Goal: Task Accomplishment & Management: Manage account settings

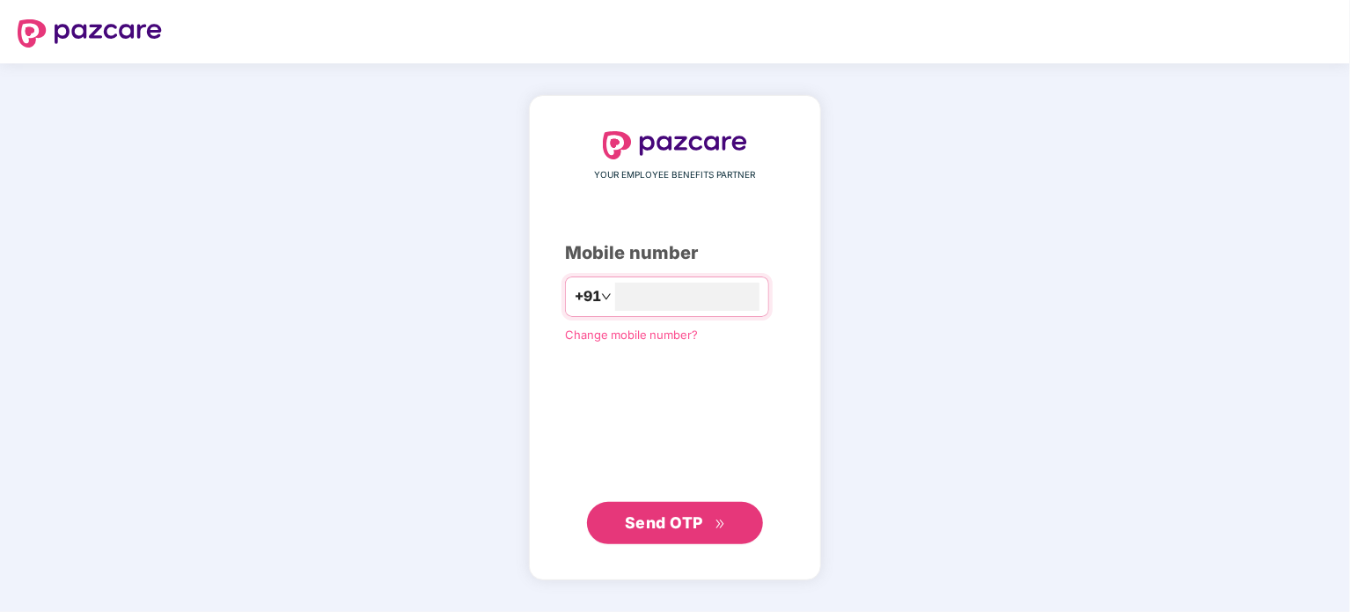
type input "**********"
click at [672, 526] on span "Send OTP" at bounding box center [664, 522] width 78 height 18
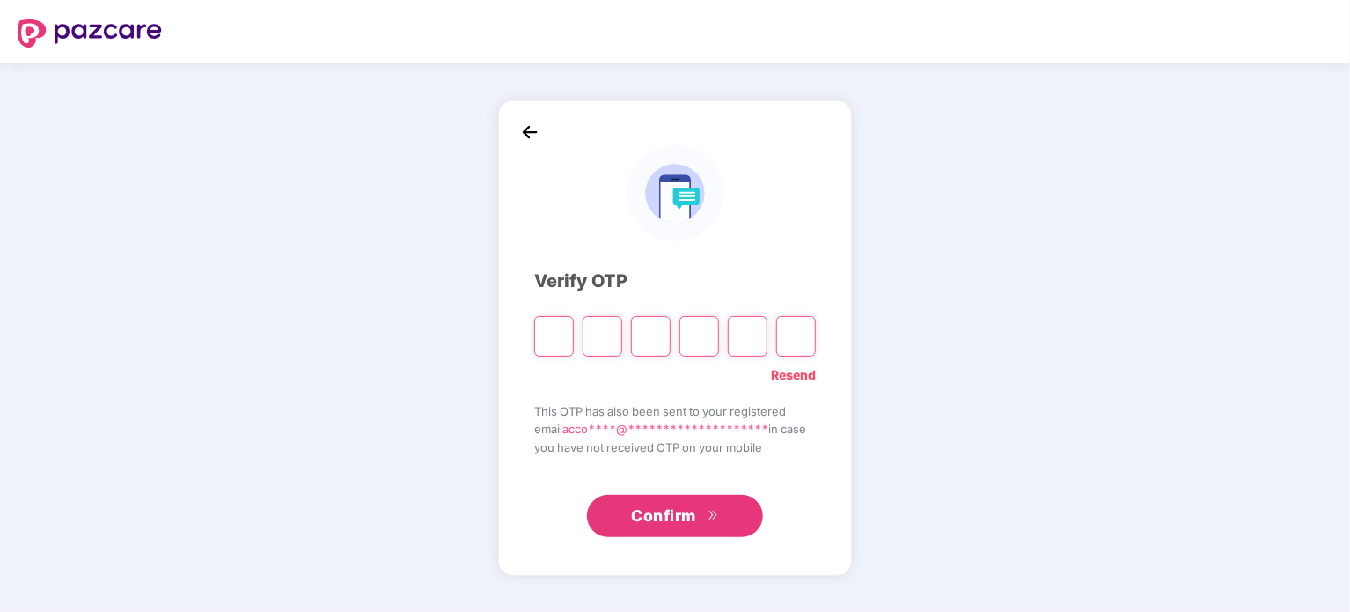
type input "*"
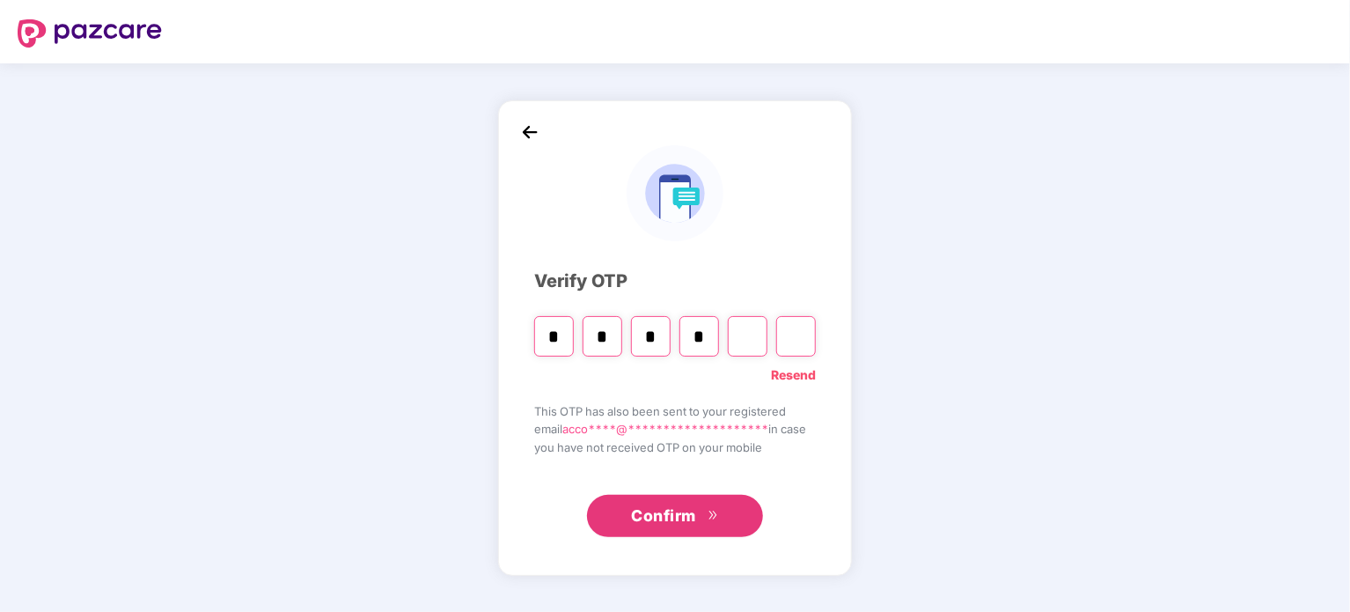
type input "*"
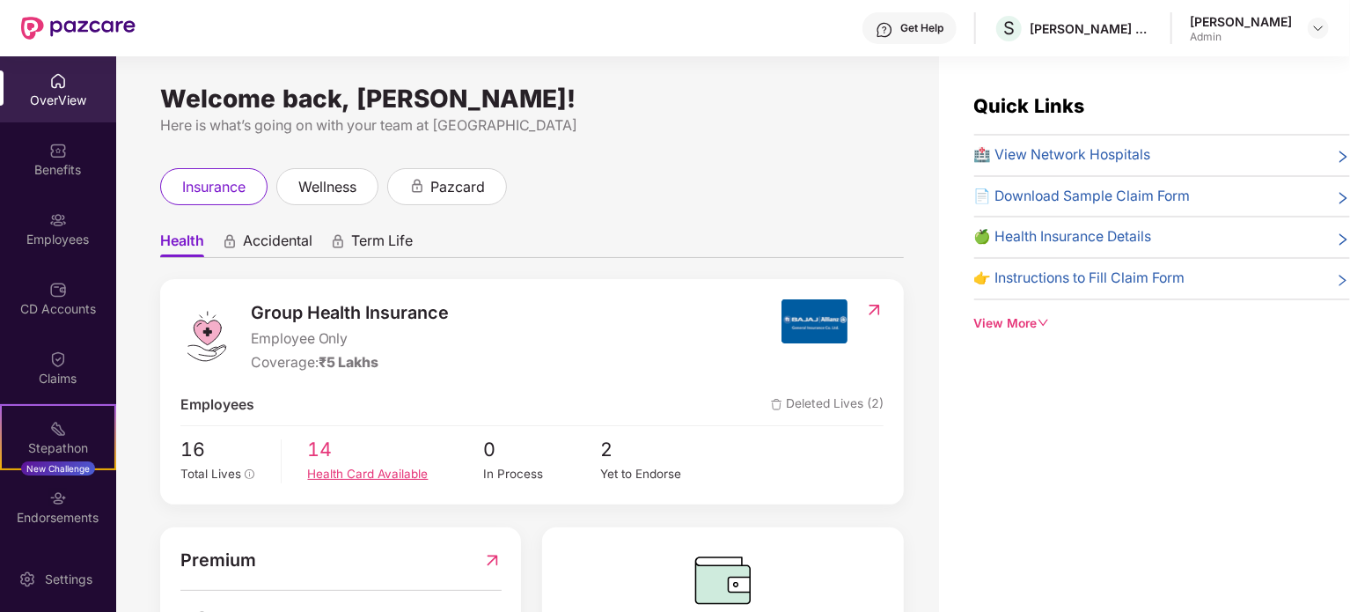
click at [311, 463] on span "14" at bounding box center [396, 450] width 176 height 30
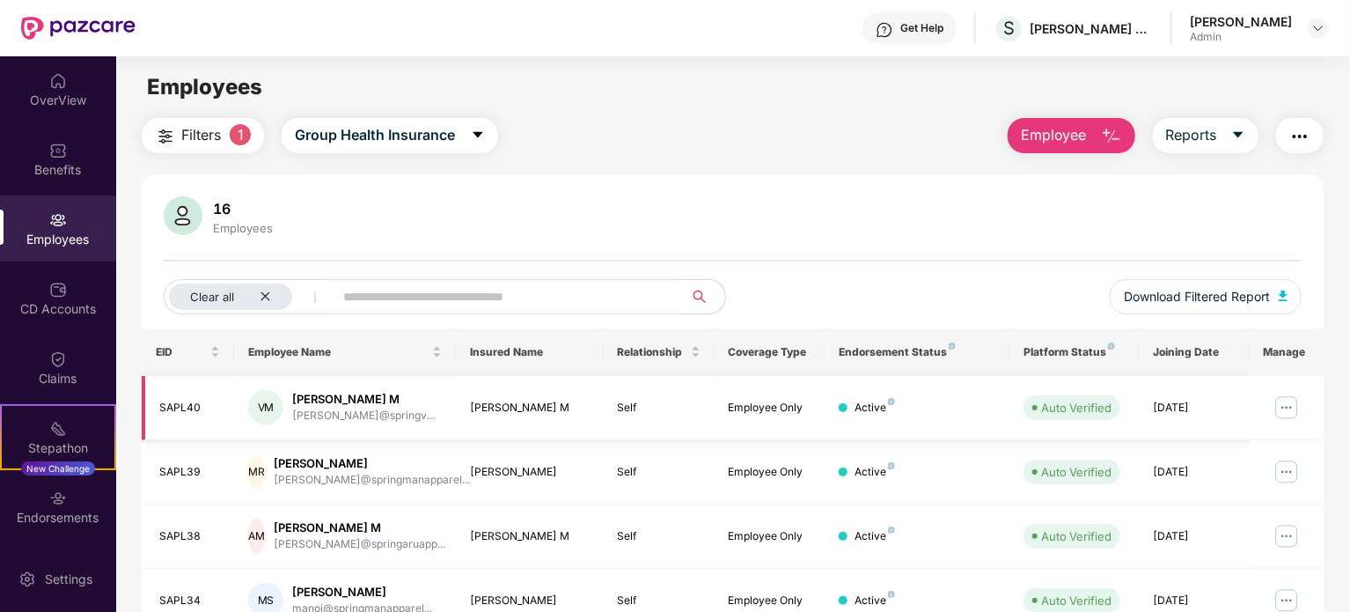
click at [1292, 409] on img at bounding box center [1287, 407] width 28 height 28
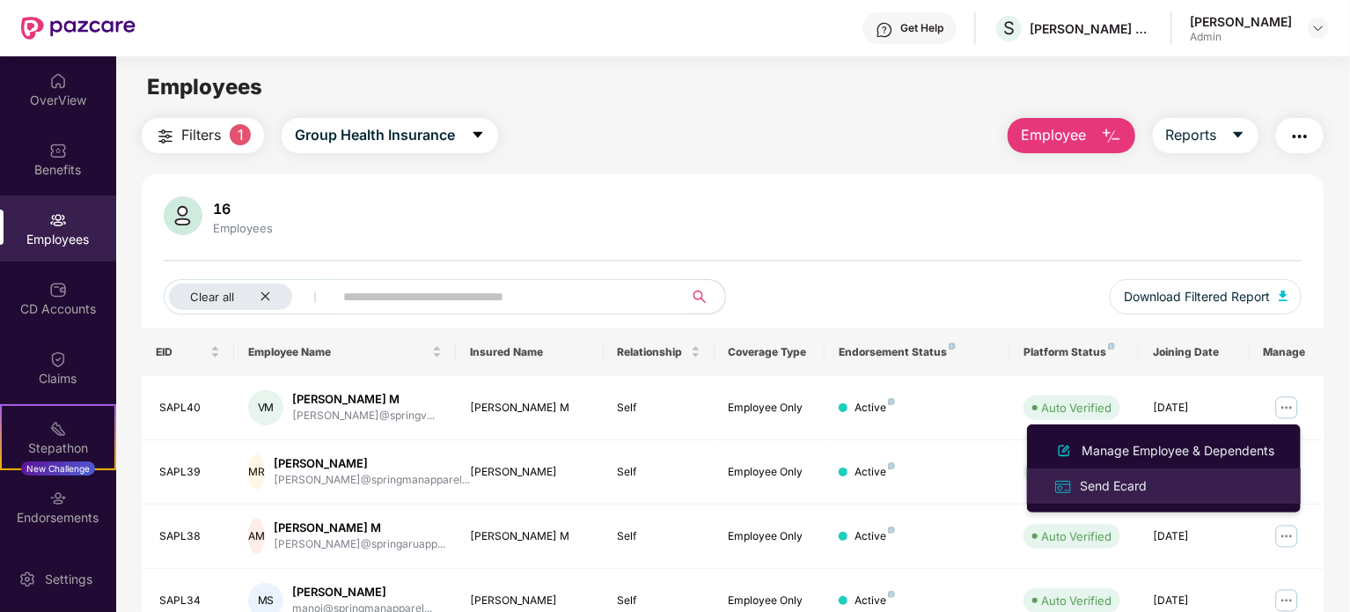
click at [1116, 482] on div "Send Ecard" at bounding box center [1113, 485] width 74 height 19
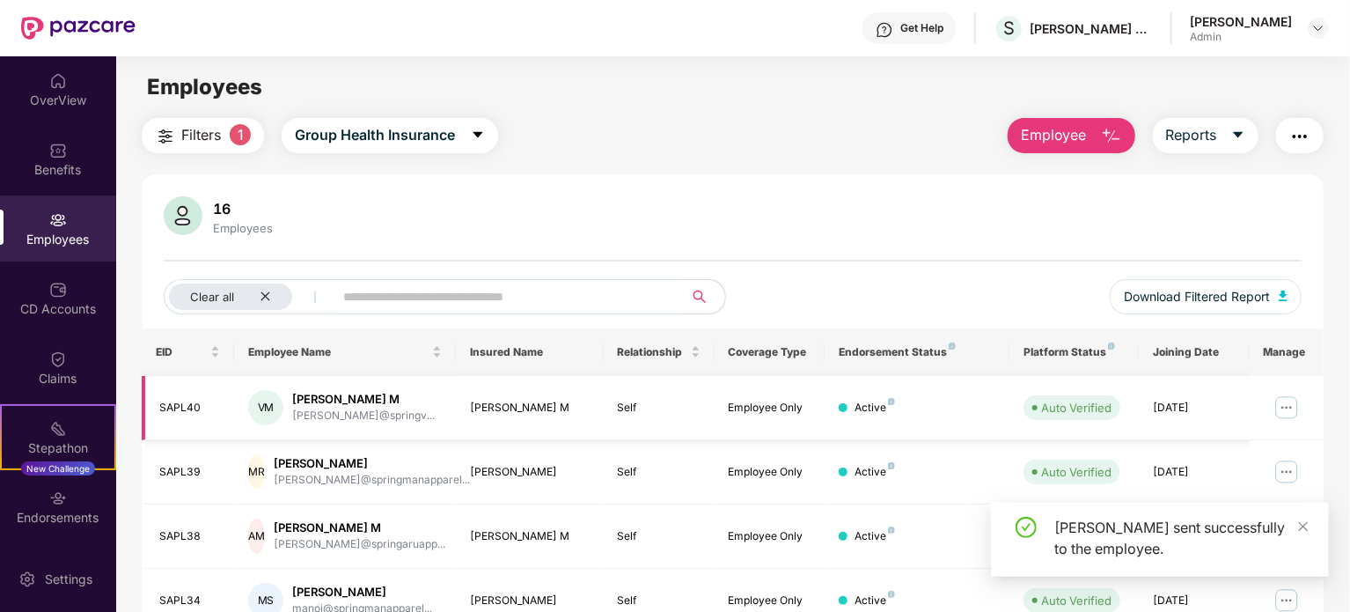
click at [1287, 407] on img at bounding box center [1287, 407] width 28 height 28
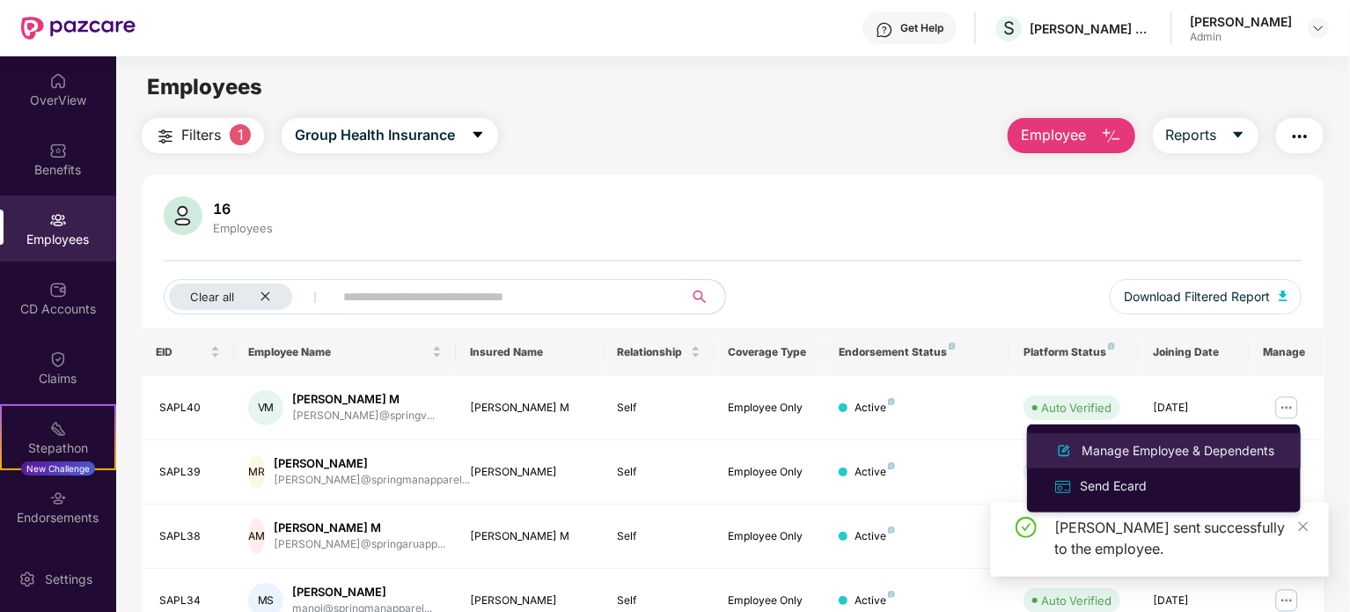
click at [1149, 456] on div "Manage Employee & Dependents" at bounding box center [1178, 450] width 200 height 19
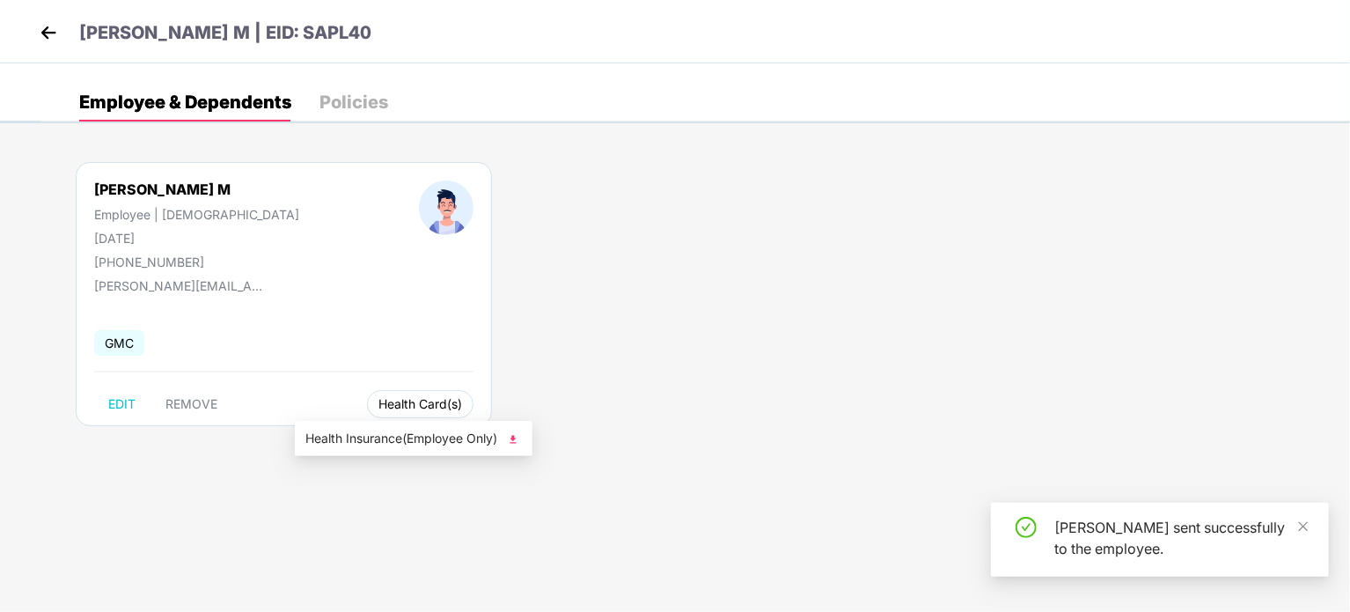
click at [378, 408] on span "Health Card(s)" at bounding box center [420, 404] width 84 height 9
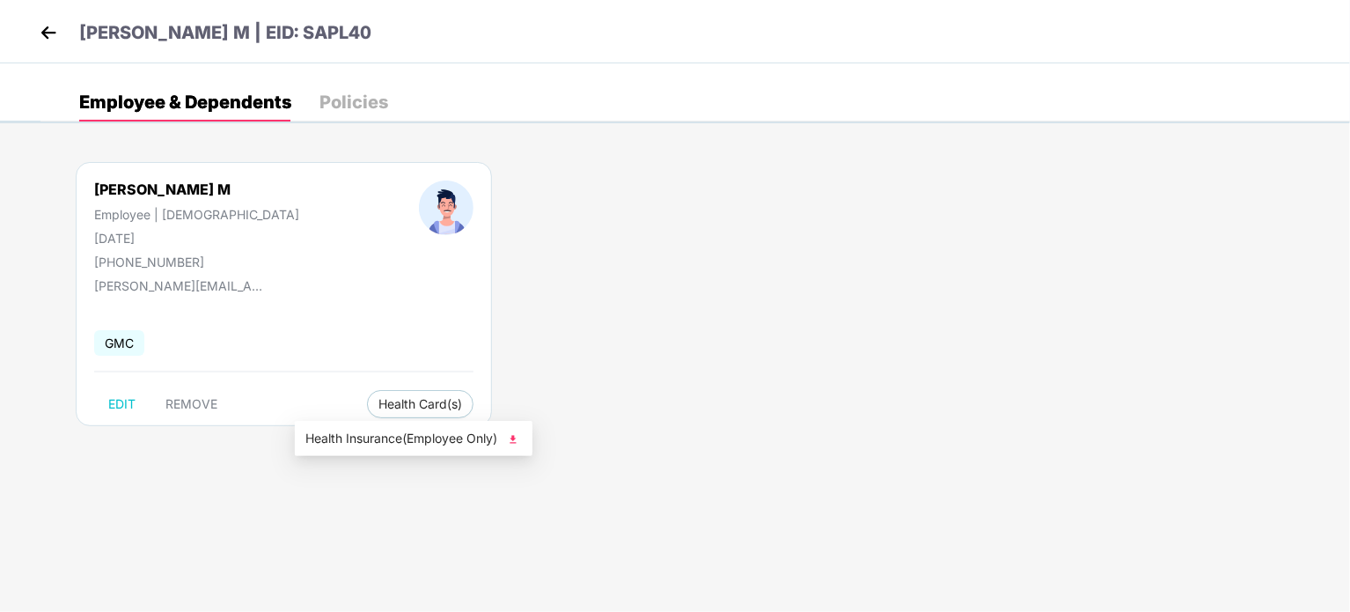
click at [368, 441] on span "Health Insurance(Employee Only)" at bounding box center [413, 438] width 217 height 19
click at [53, 28] on img at bounding box center [48, 32] width 26 height 26
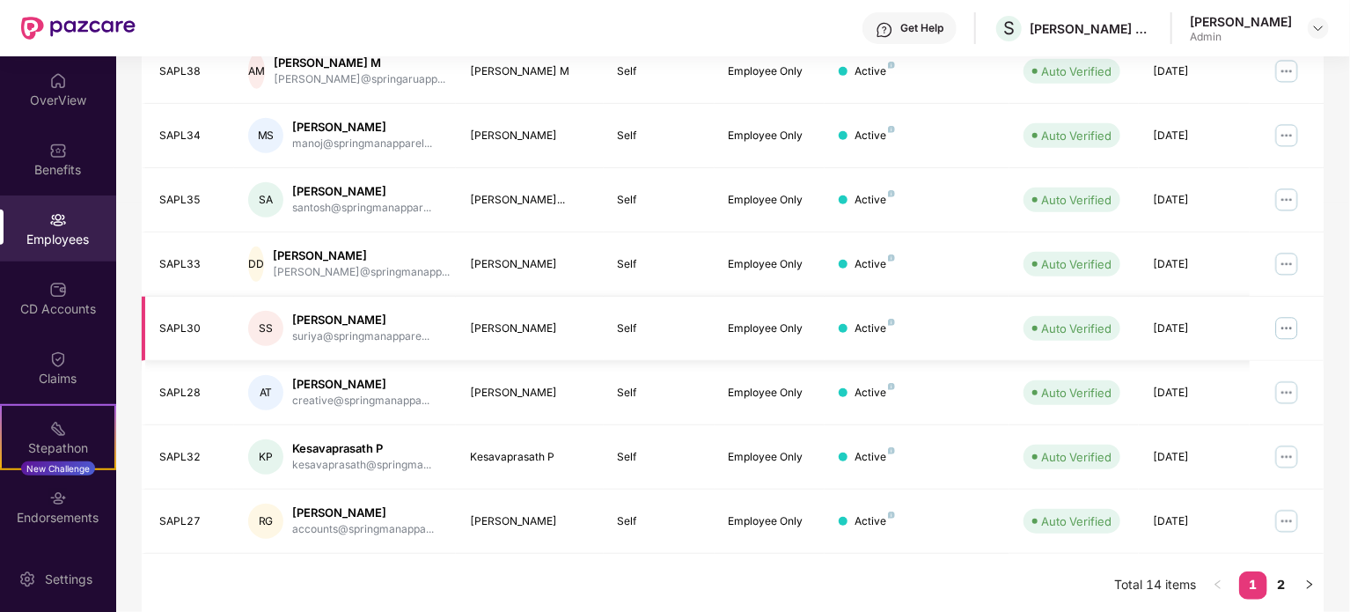
scroll to position [467, 0]
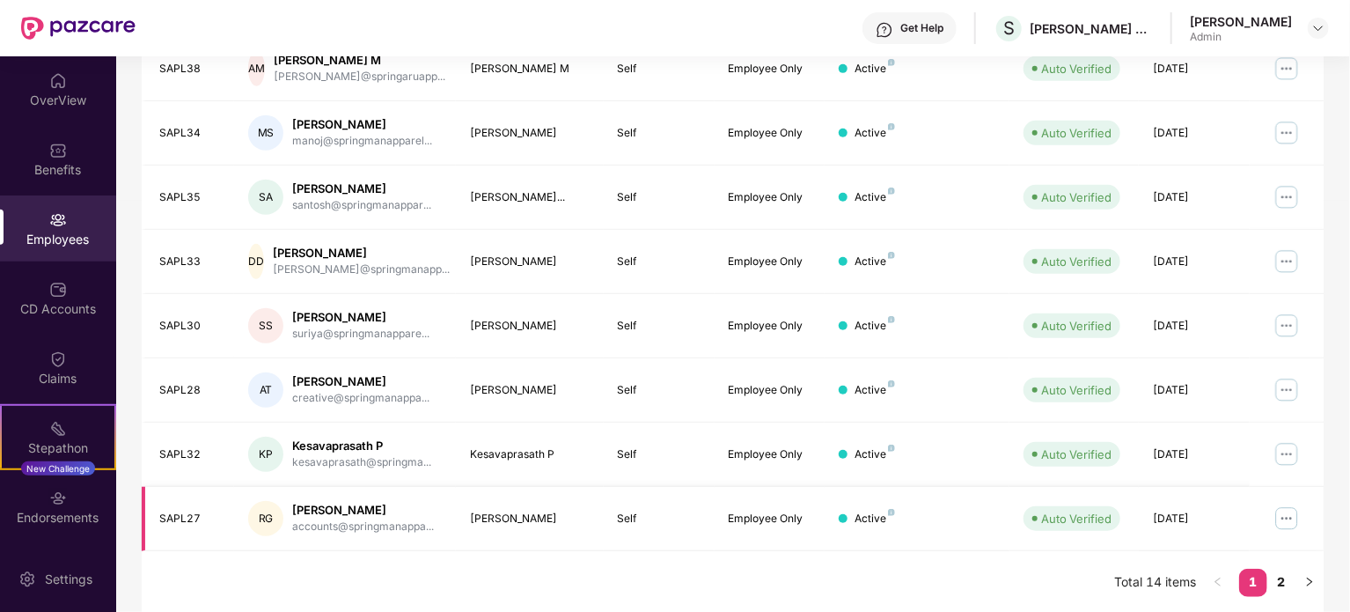
click at [1285, 518] on img at bounding box center [1287, 518] width 28 height 28
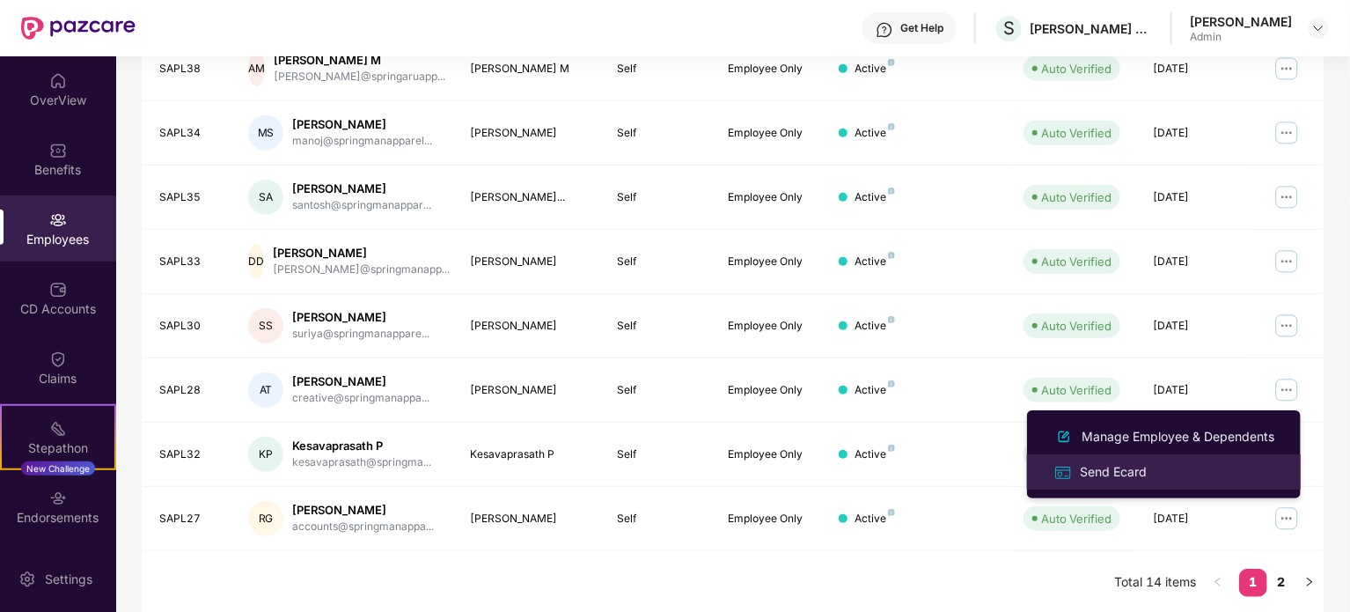
click at [1071, 474] on img at bounding box center [1063, 472] width 19 height 19
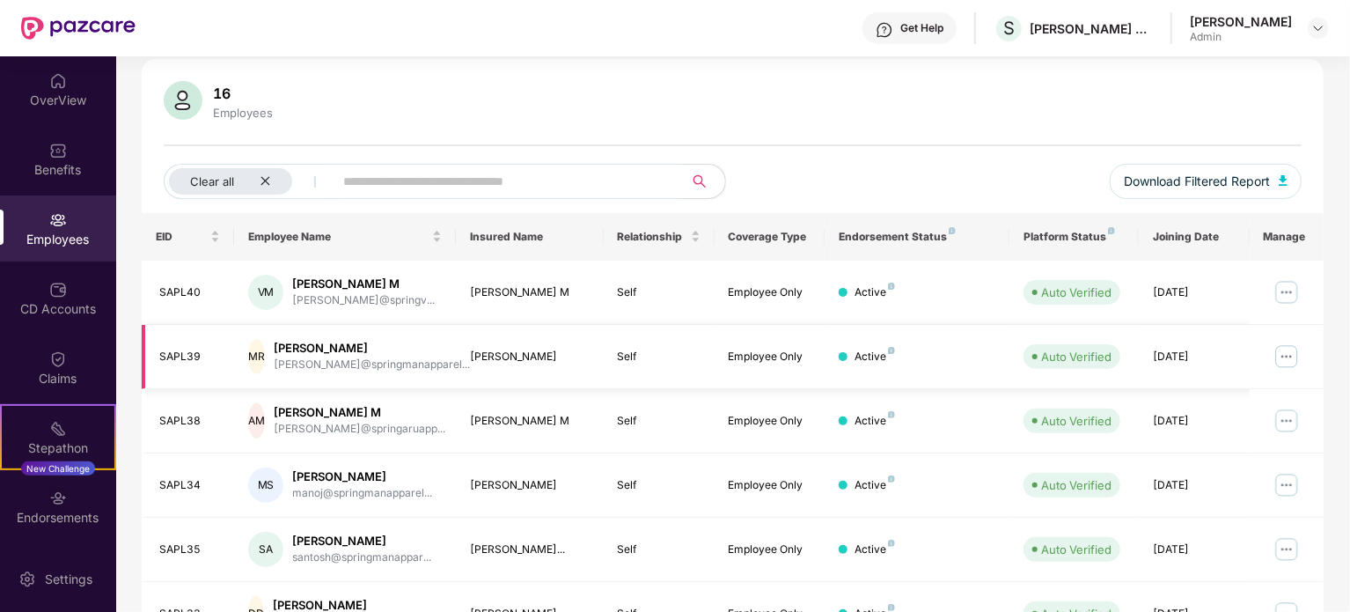
scroll to position [0, 0]
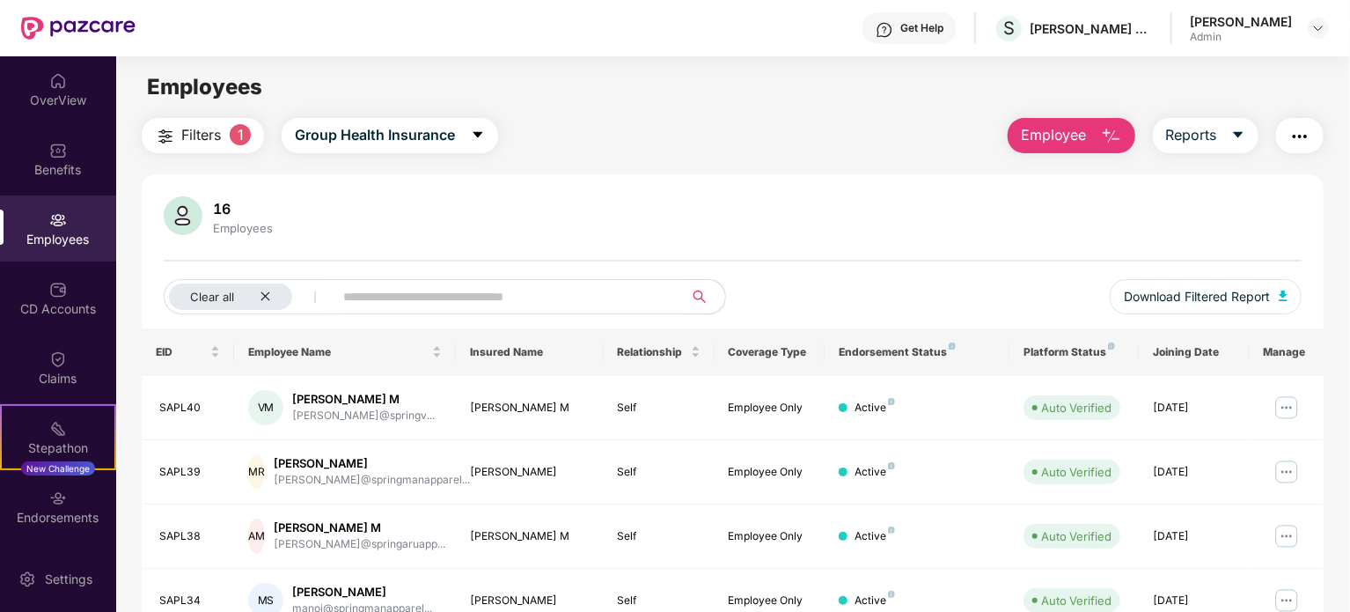
click at [236, 212] on div "16" at bounding box center [242, 209] width 67 height 18
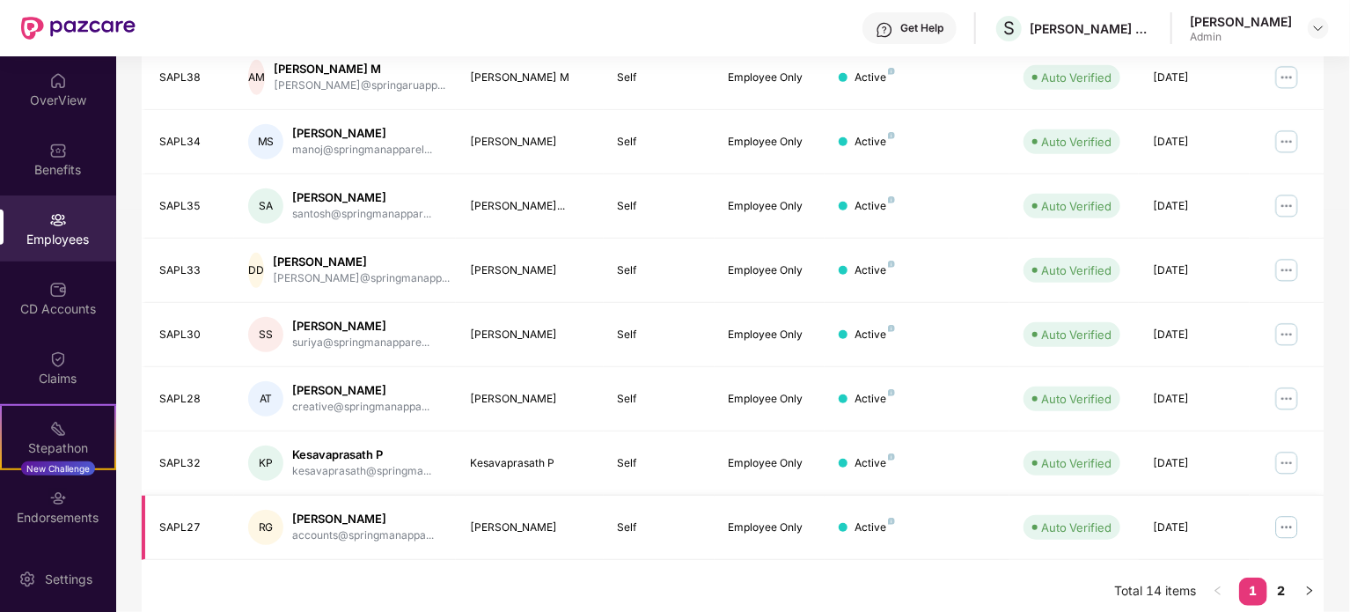
scroll to position [467, 0]
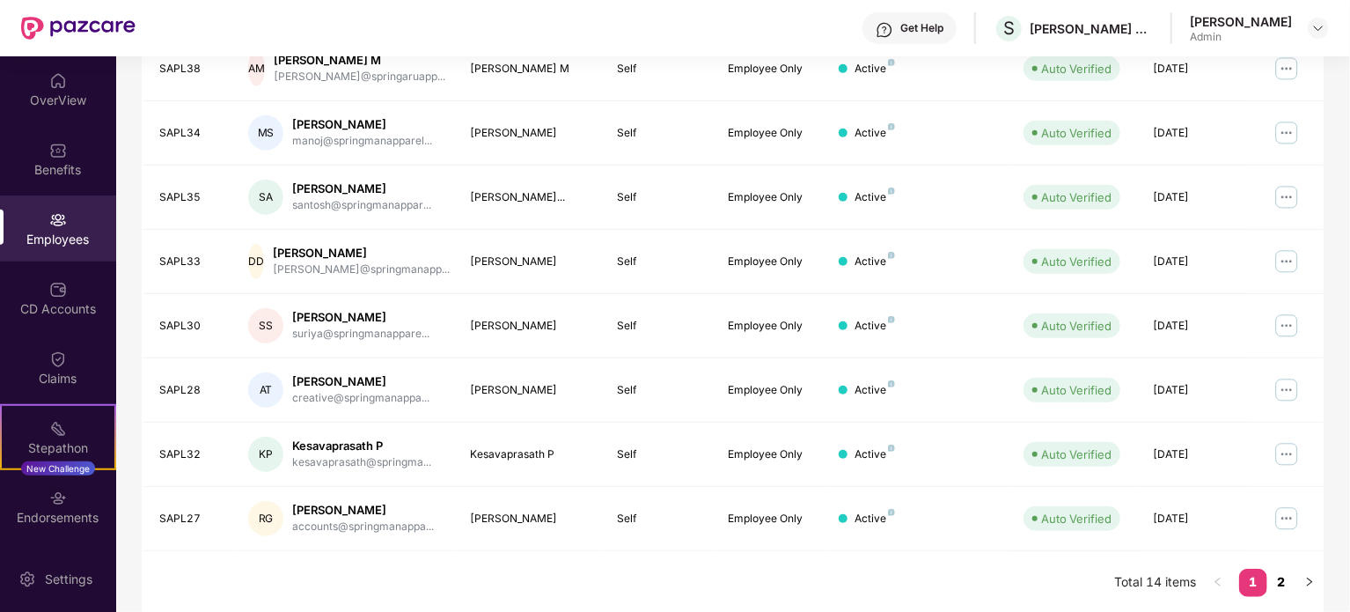
click at [1282, 582] on link "2" at bounding box center [1281, 582] width 28 height 26
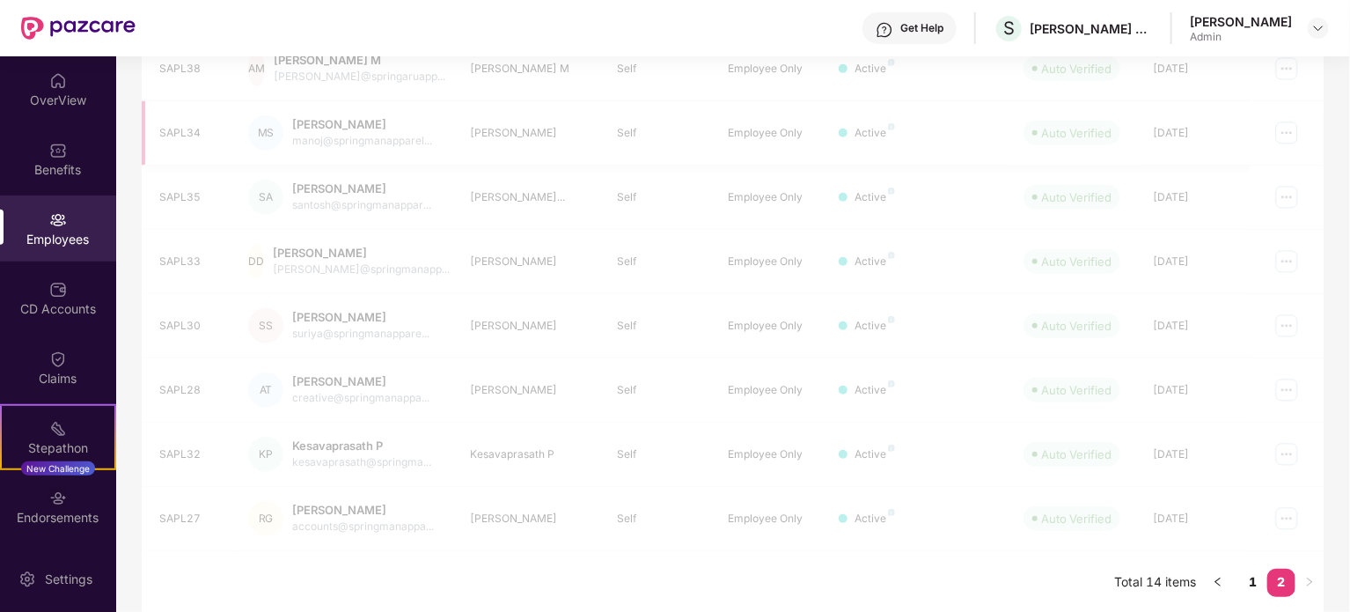
scroll to position [83, 0]
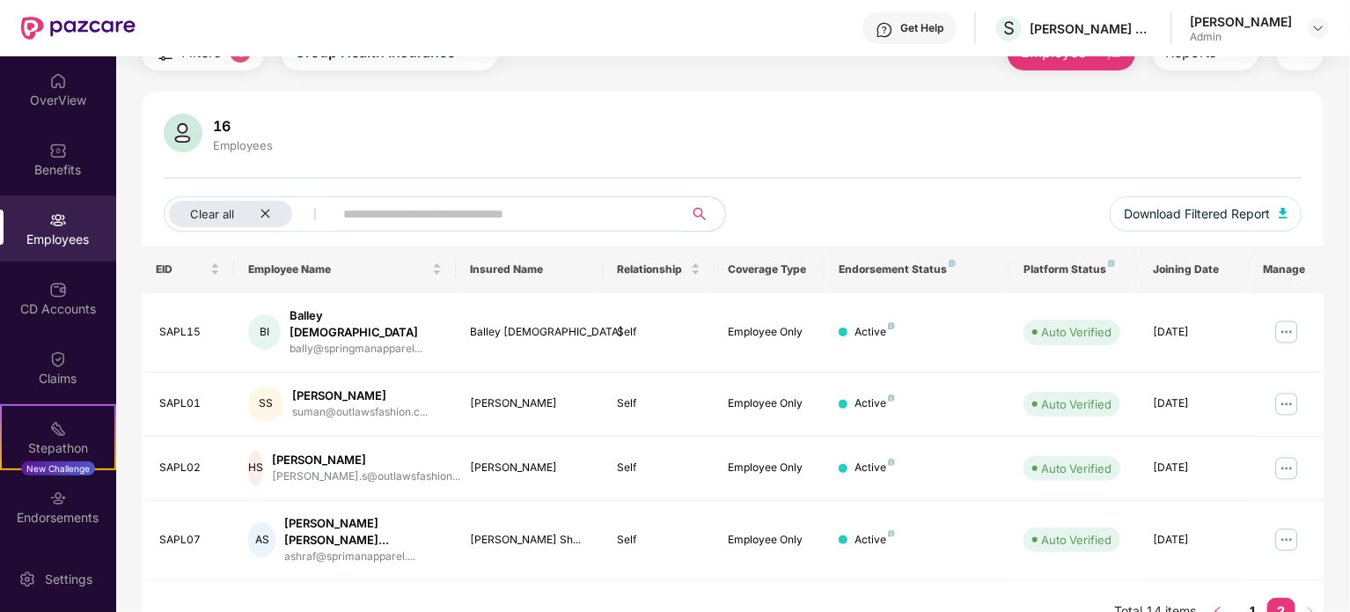
click at [1215, 606] on icon "left" at bounding box center [1218, 611] width 11 height 11
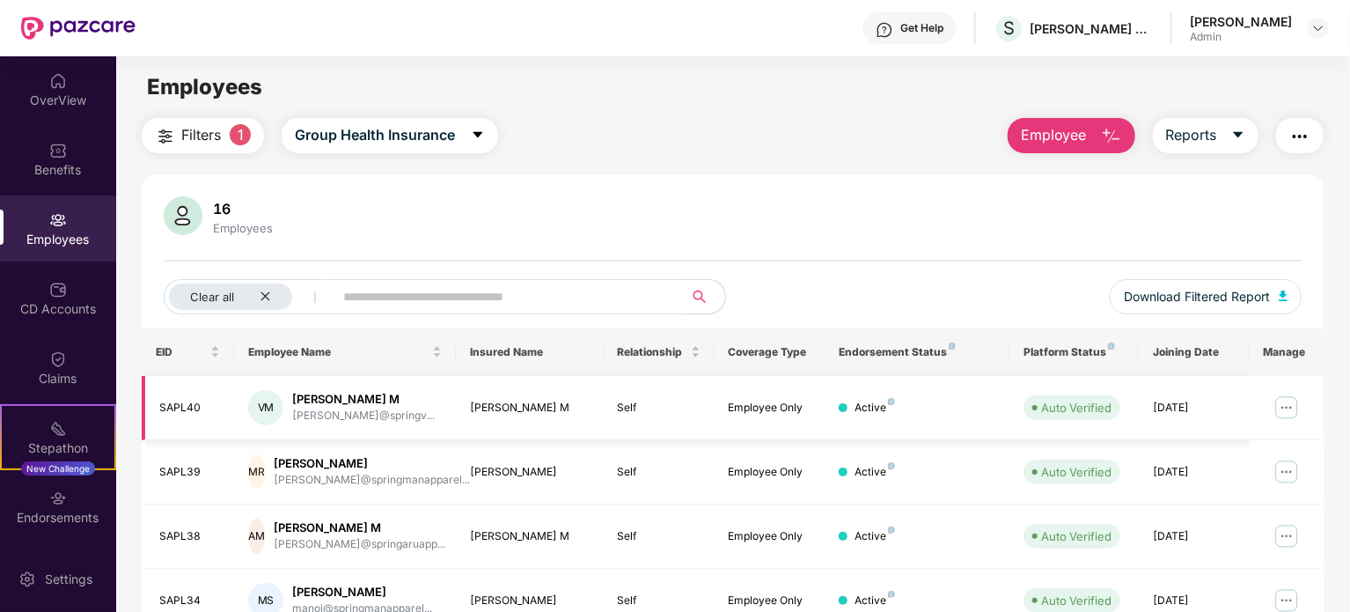
scroll to position [0, 0]
click at [173, 140] on img "button" at bounding box center [165, 136] width 21 height 21
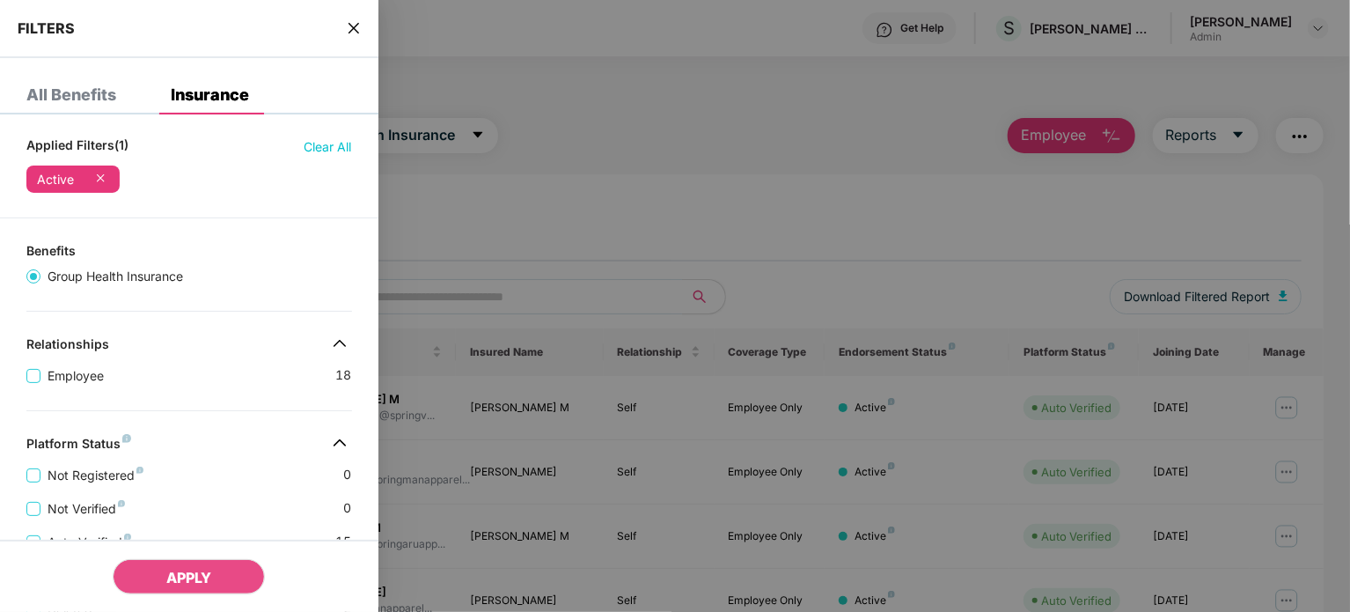
click at [322, 151] on span "Clear All" at bounding box center [329, 146] width 48 height 19
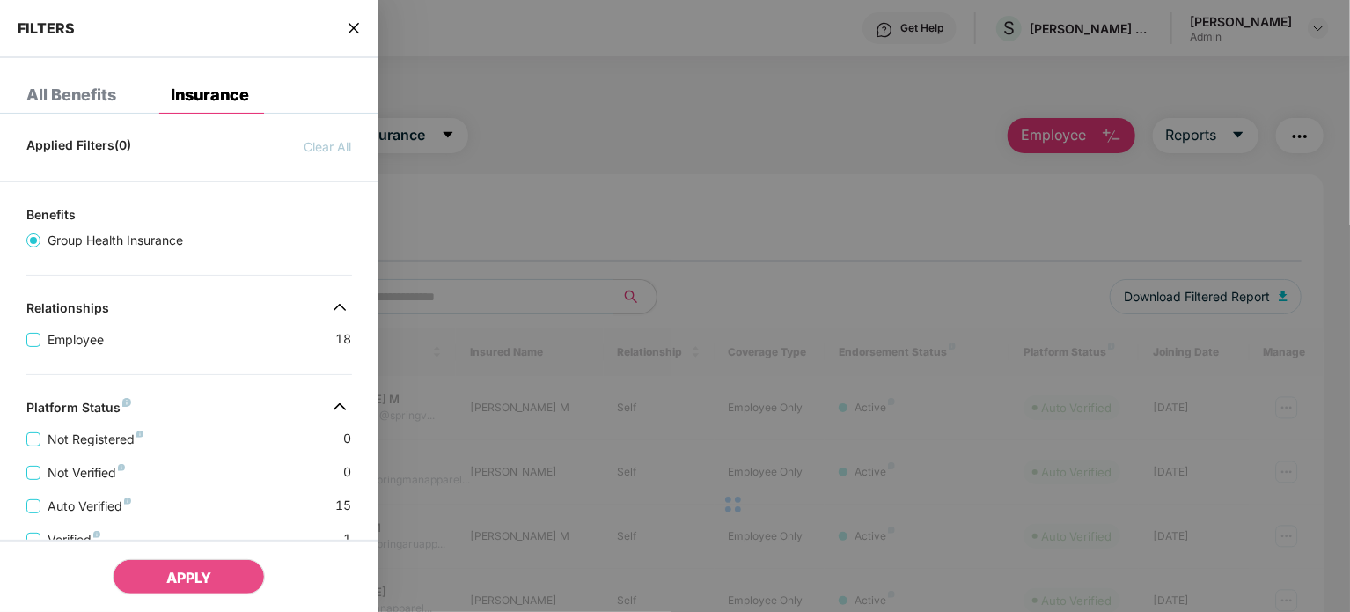
click at [479, 179] on div at bounding box center [675, 306] width 1350 height 612
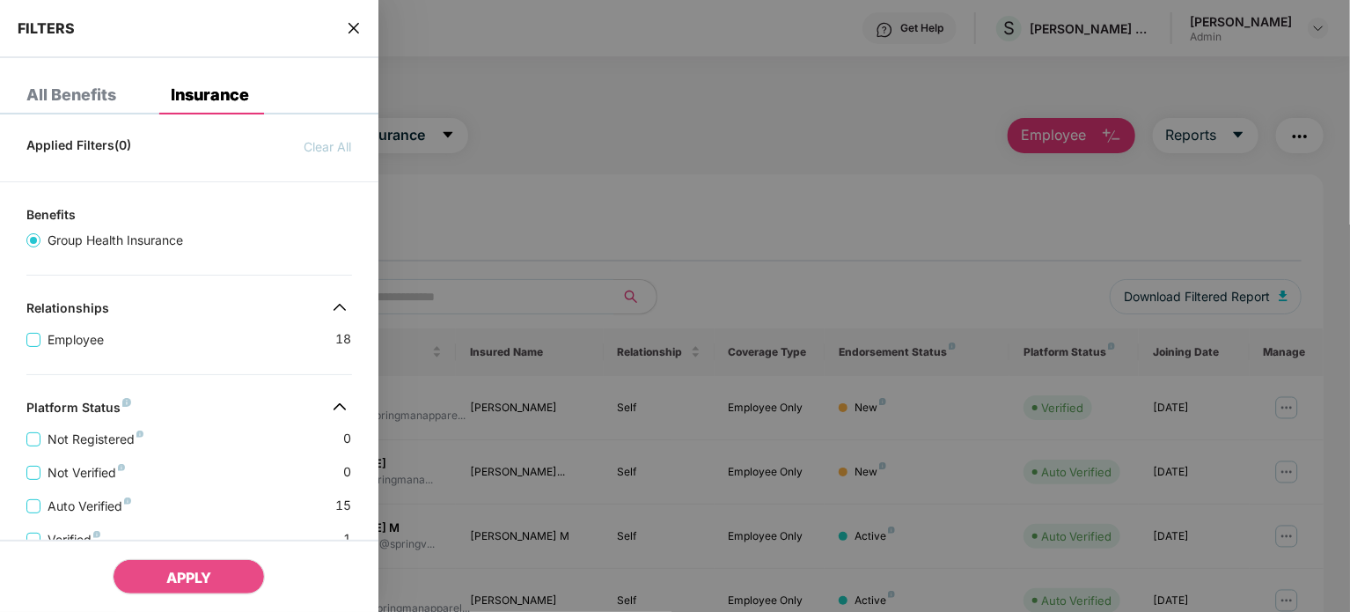
click at [357, 28] on icon "close" at bounding box center [354, 28] width 14 height 14
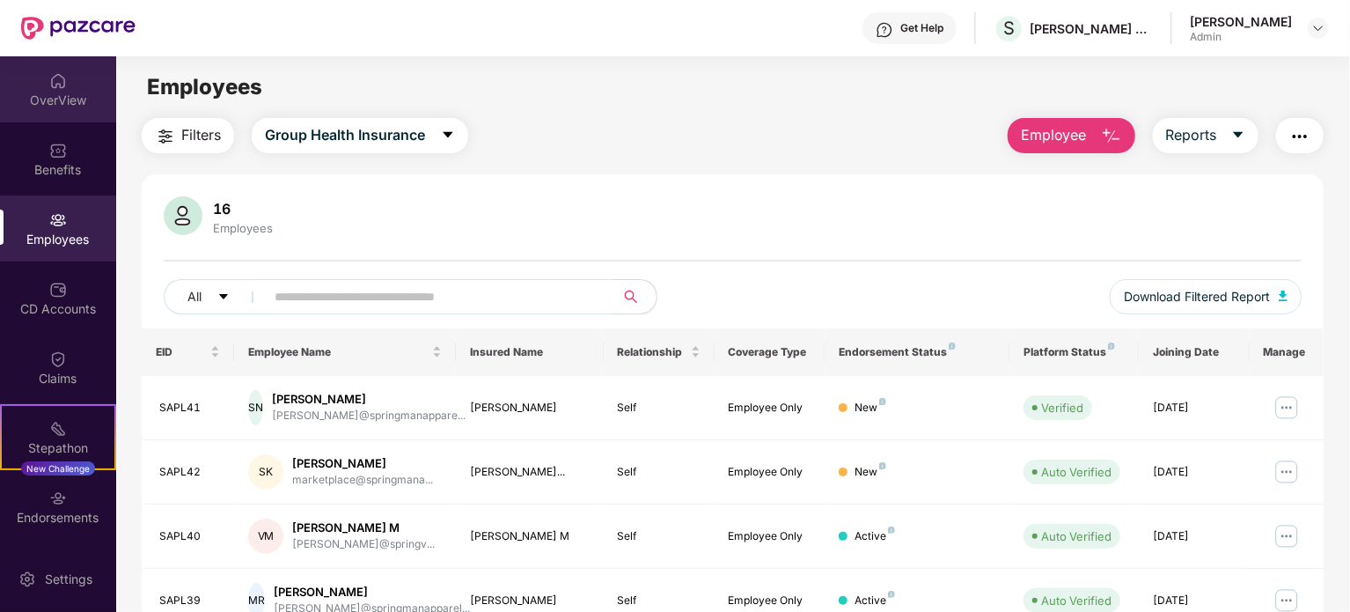
click at [61, 76] on img at bounding box center [58, 81] width 18 height 18
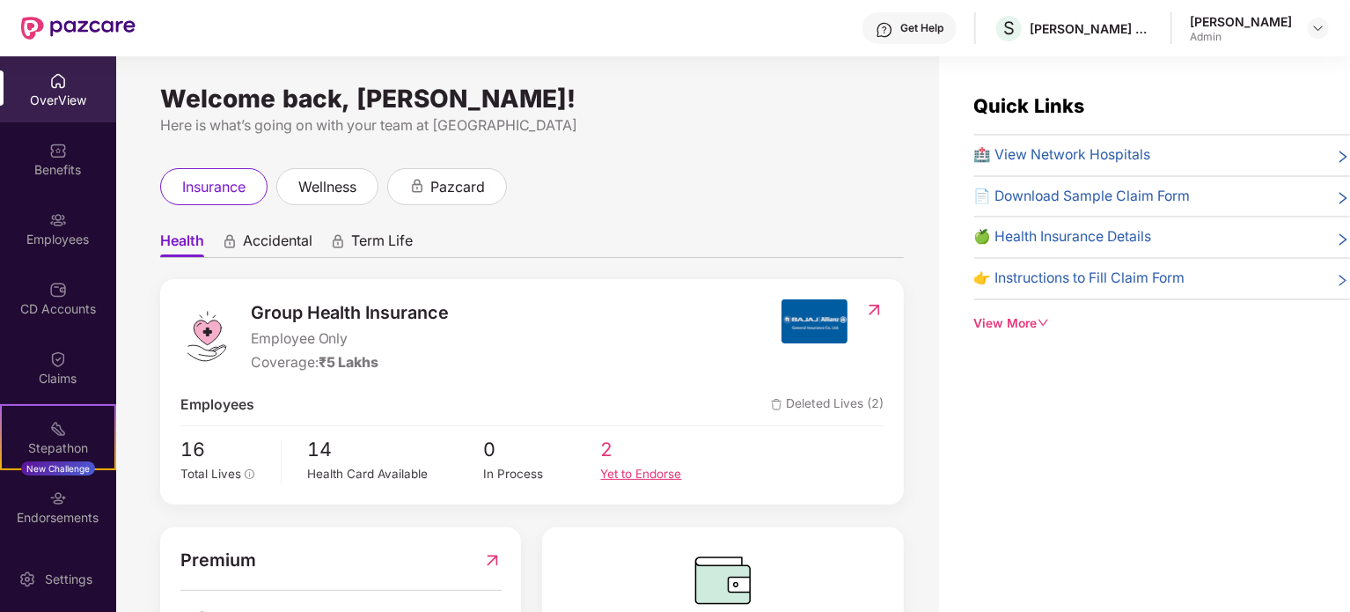
click at [620, 470] on div "Yet to Endorse" at bounding box center [659, 474] width 117 height 18
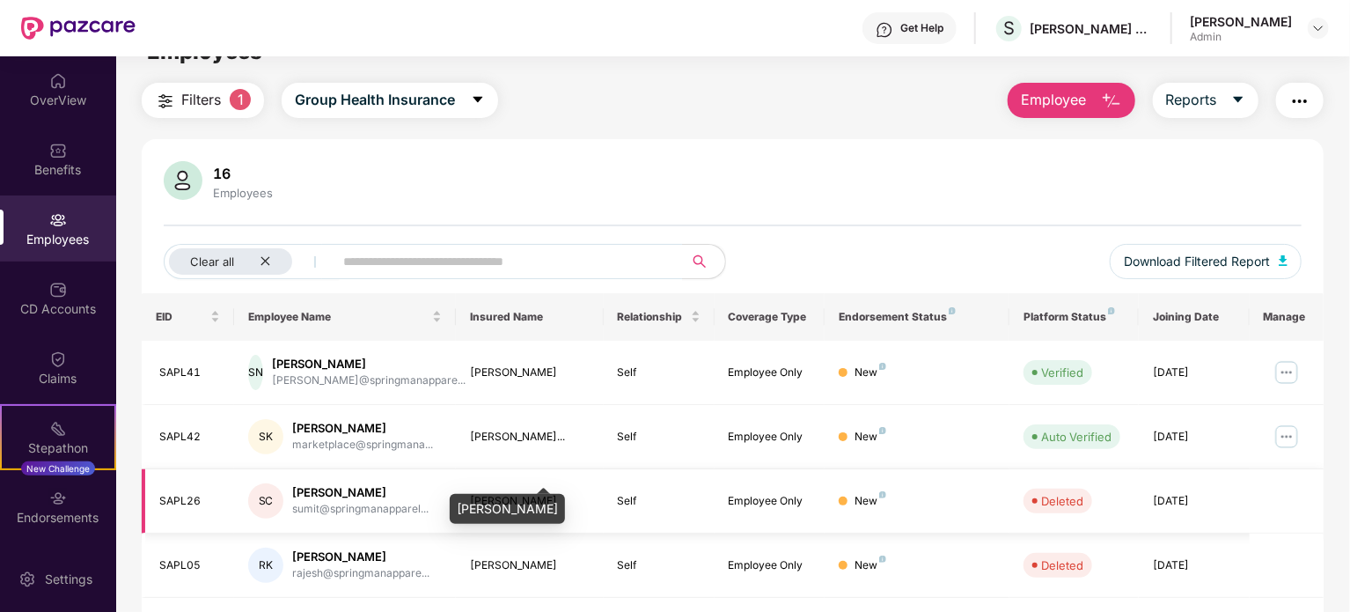
scroll to position [83, 0]
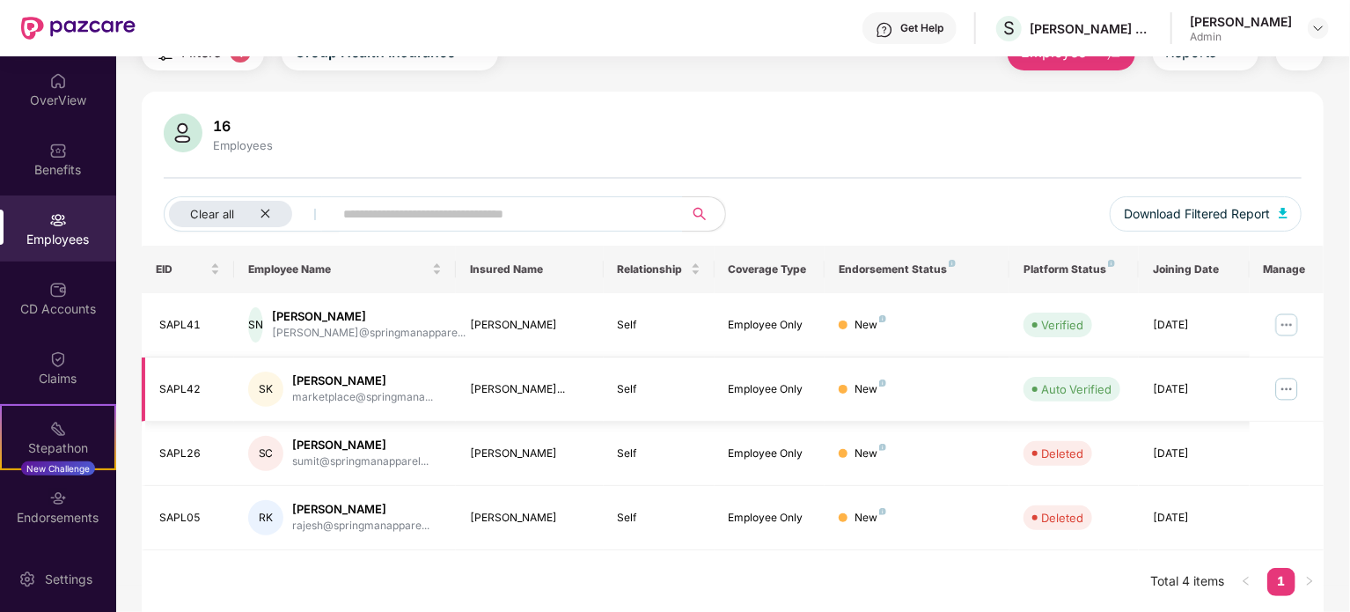
click at [1289, 390] on img at bounding box center [1287, 389] width 28 height 28
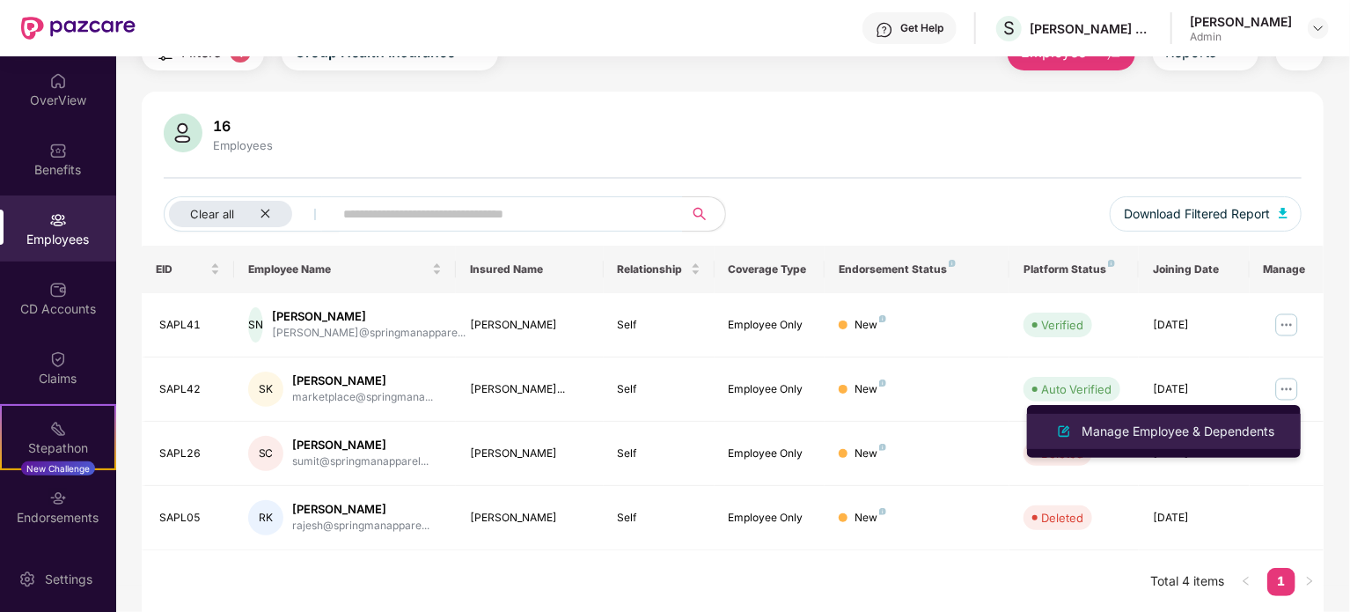
click at [1135, 430] on div "Manage Employee & Dependents" at bounding box center [1178, 431] width 200 height 19
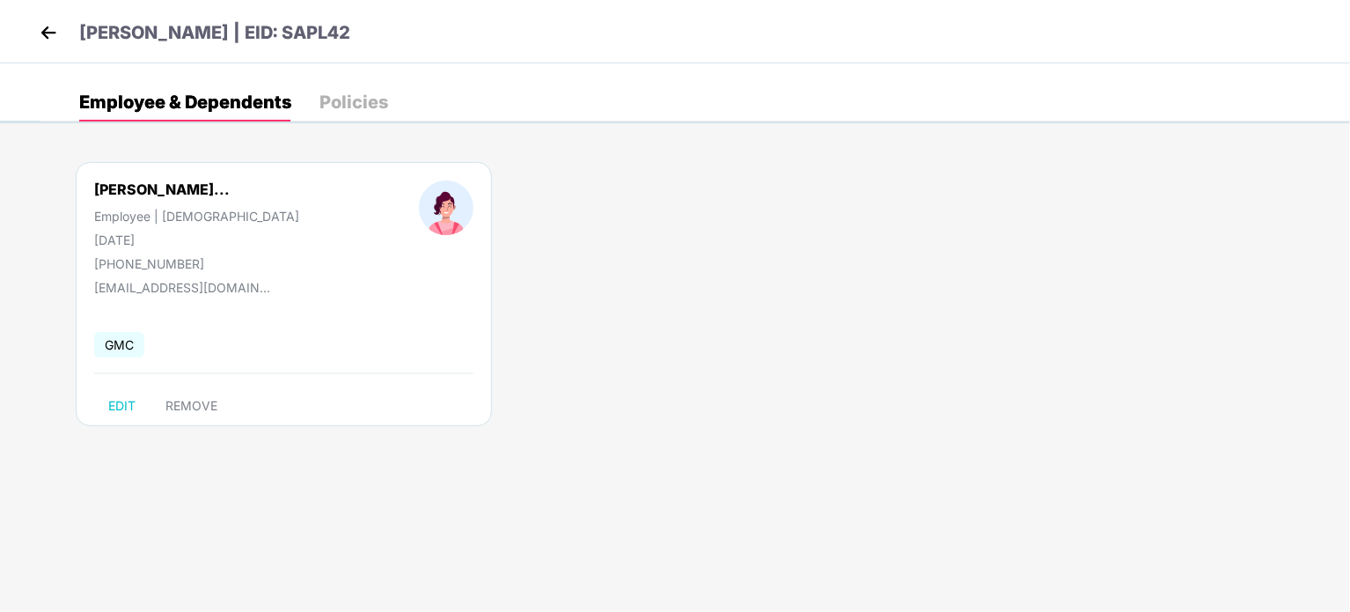
click at [33, 36] on div "[PERSON_NAME] | EID: SAPL42" at bounding box center [675, 31] width 1350 height 63
click at [41, 28] on img at bounding box center [48, 32] width 26 height 26
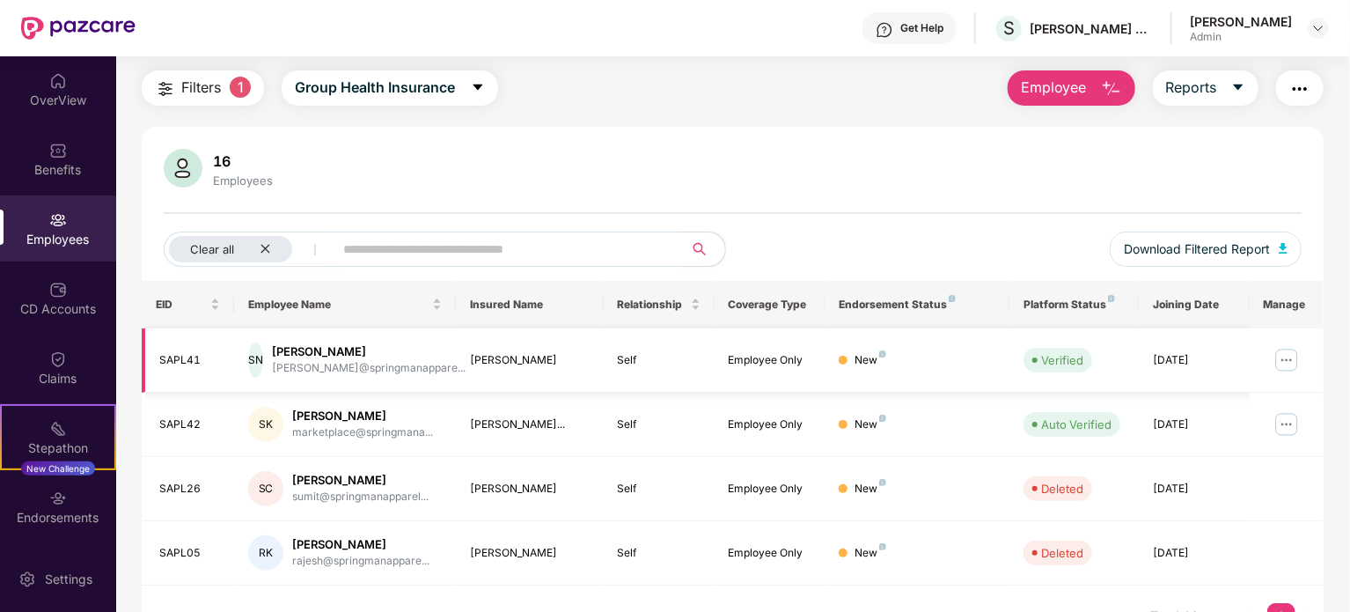
scroll to position [83, 0]
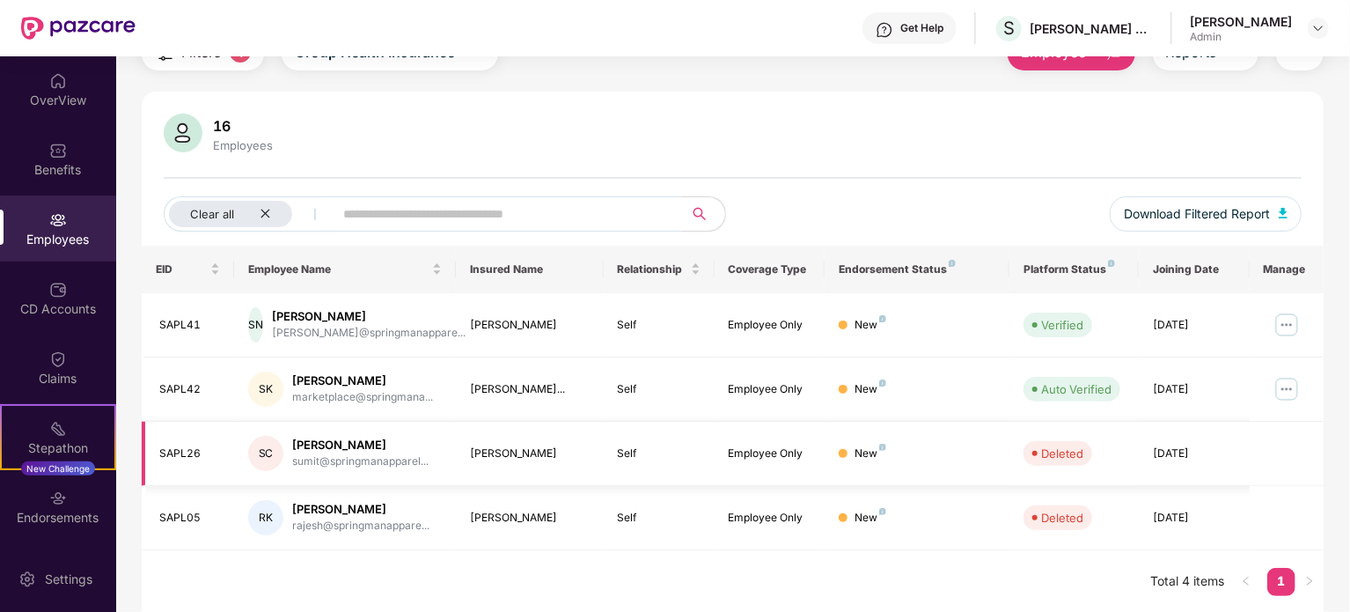
click at [502, 465] on td "[PERSON_NAME]" at bounding box center [530, 454] width 148 height 64
click at [863, 447] on div "New" at bounding box center [871, 453] width 32 height 17
click at [56, 87] on img at bounding box center [58, 81] width 18 height 18
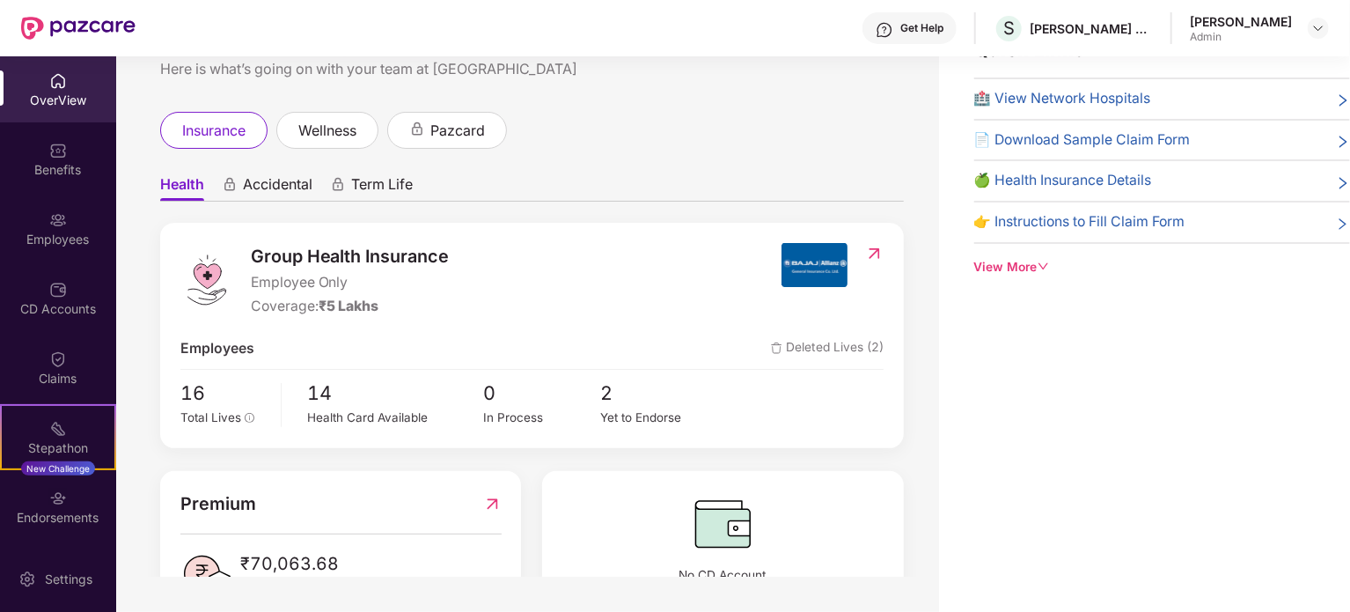
click at [819, 349] on span "Deleted Lives (2)" at bounding box center [827, 349] width 113 height 22
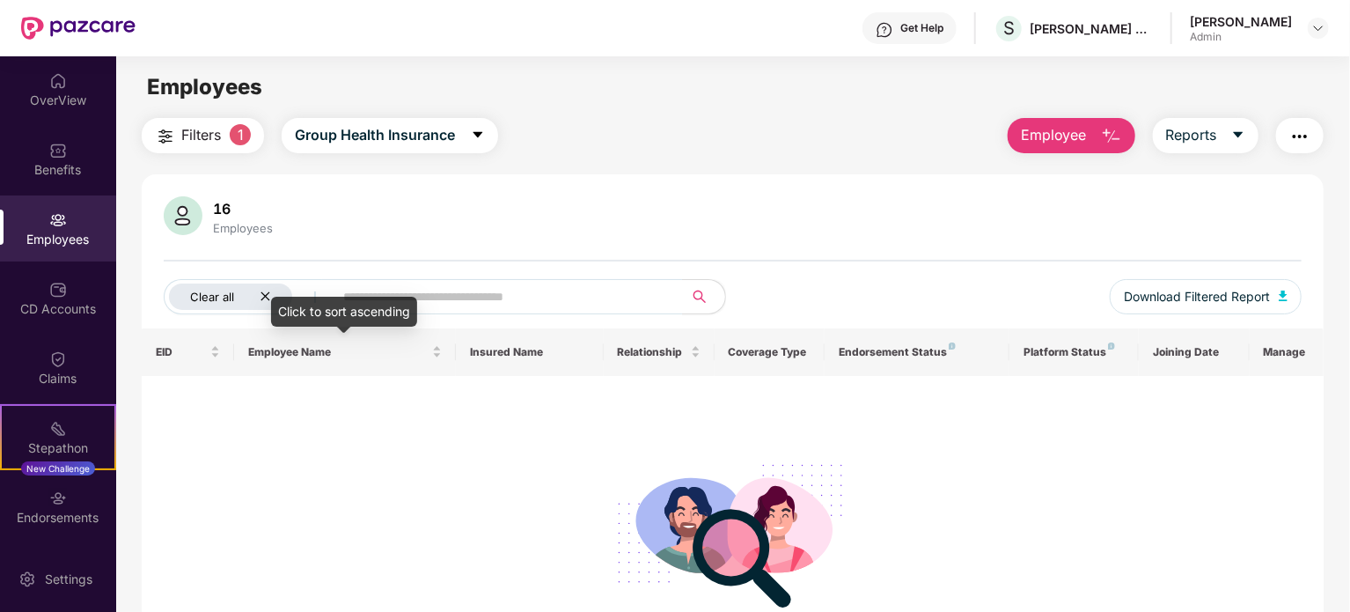
click at [280, 291] on div "Clear all" at bounding box center [230, 296] width 123 height 26
